Goal: Transaction & Acquisition: Purchase product/service

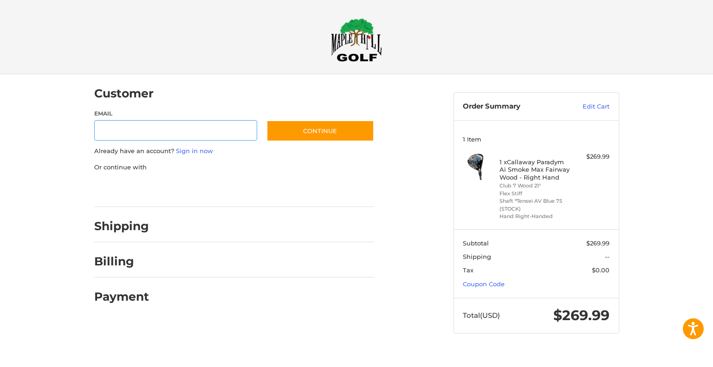
click at [157, 131] on input "Email" at bounding box center [175, 130] width 163 height 21
click at [482, 284] on link "Coupon Code" at bounding box center [483, 283] width 42 height 7
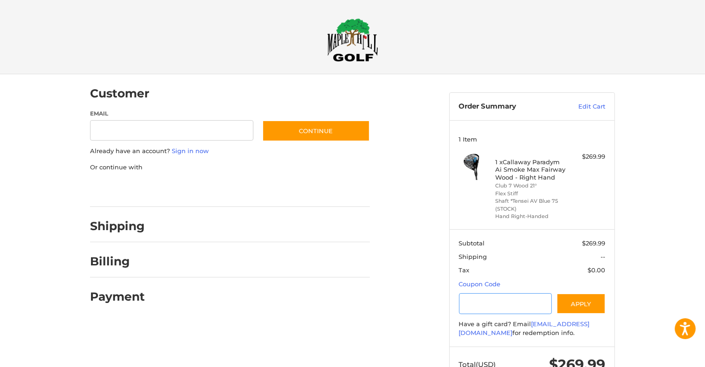
click at [493, 308] on input "Gift Certificate or Coupon Code" at bounding box center [505, 303] width 93 height 21
type input "*******"
click at [581, 306] on button "Apply" at bounding box center [580, 303] width 49 height 21
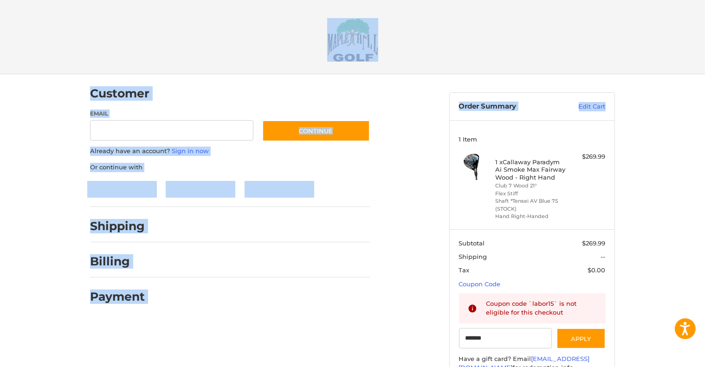
drag, startPoint x: 704, startPoint y: 13, endPoint x: 710, endPoint y: 75, distance: 62.9
click at [705, 75] on html "Accessibility Screen-Reader Guide, Feedback, and Issue Reporting | New window C…" at bounding box center [352, 217] width 705 height 435
click at [430, 46] on h2 at bounding box center [352, 40] width 533 height 44
